Goal: Task Accomplishment & Management: Use online tool/utility

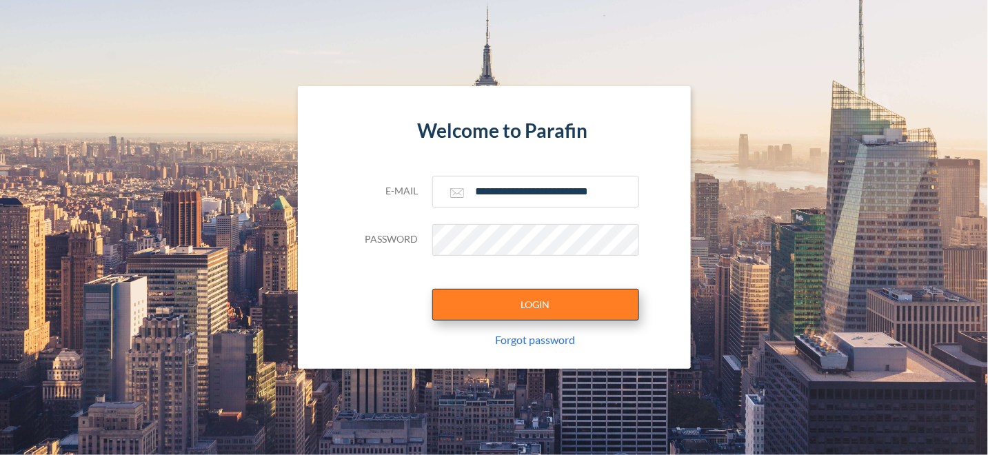
click at [575, 303] on button "LOGIN" at bounding box center [535, 305] width 207 height 32
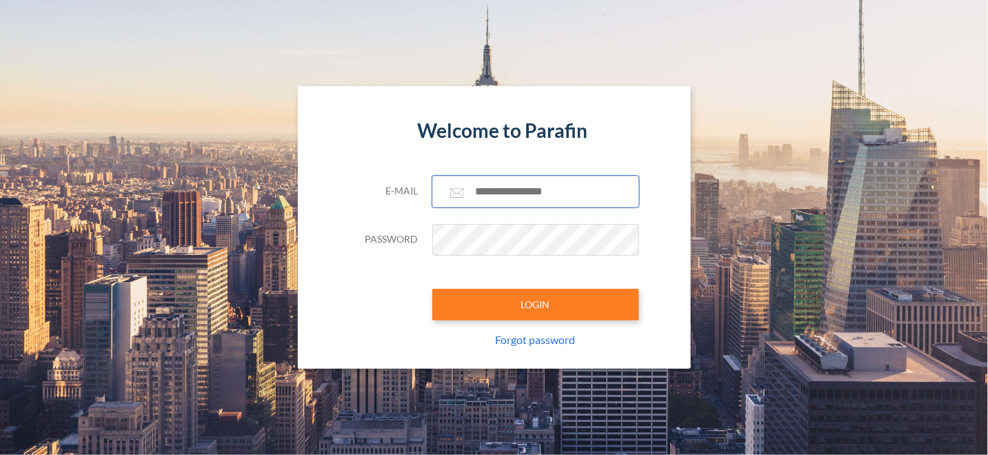
type input "**********"
